Goal: Understand process/instructions

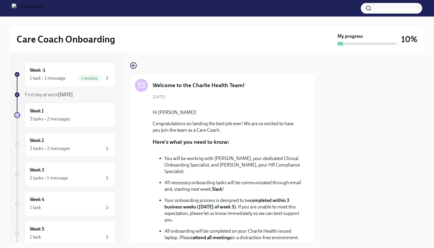
click at [15, 9] on img at bounding box center [28, 8] width 33 height 9
